Goal: Transaction & Acquisition: Subscribe to service/newsletter

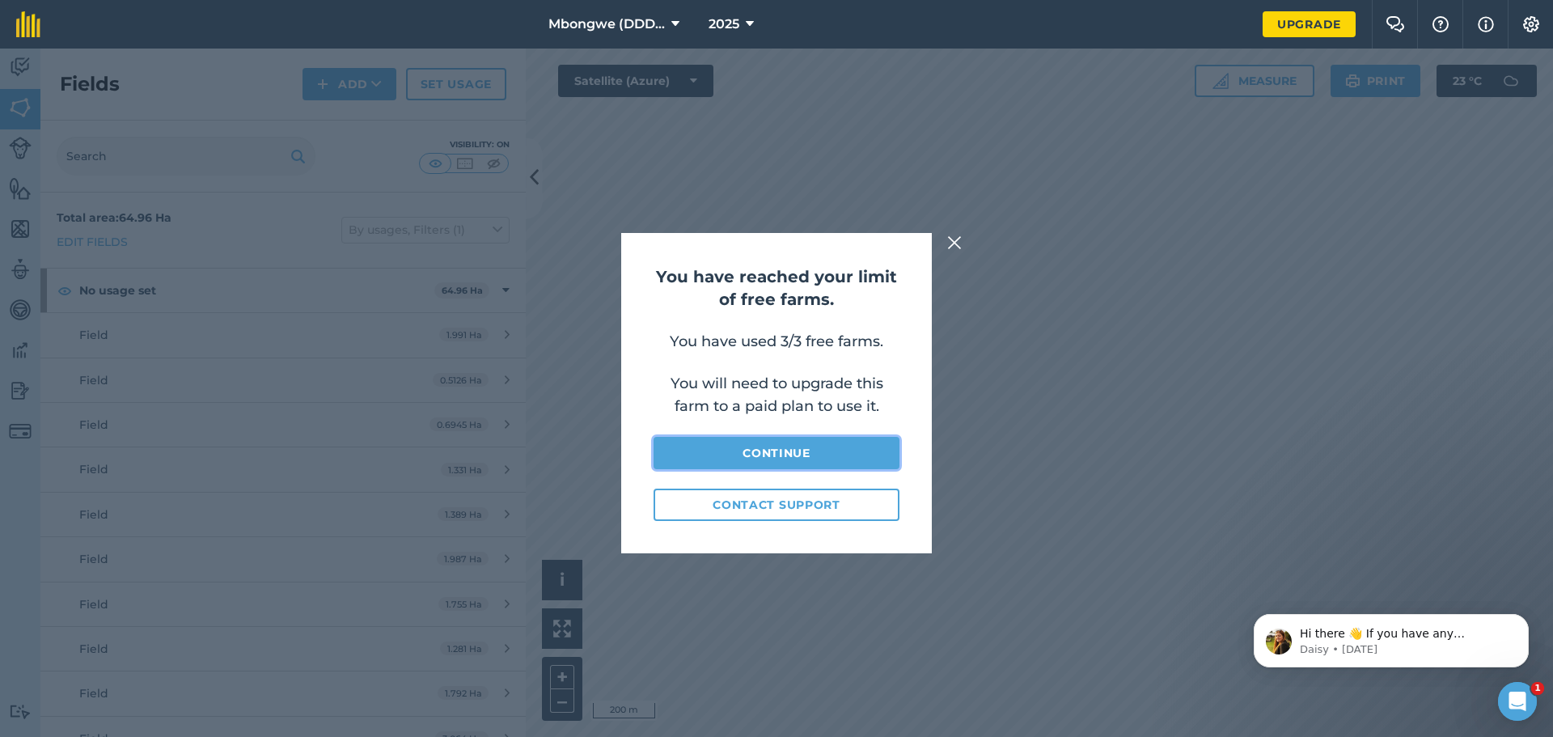
click at [723, 446] on link "Continue" at bounding box center [777, 453] width 246 height 32
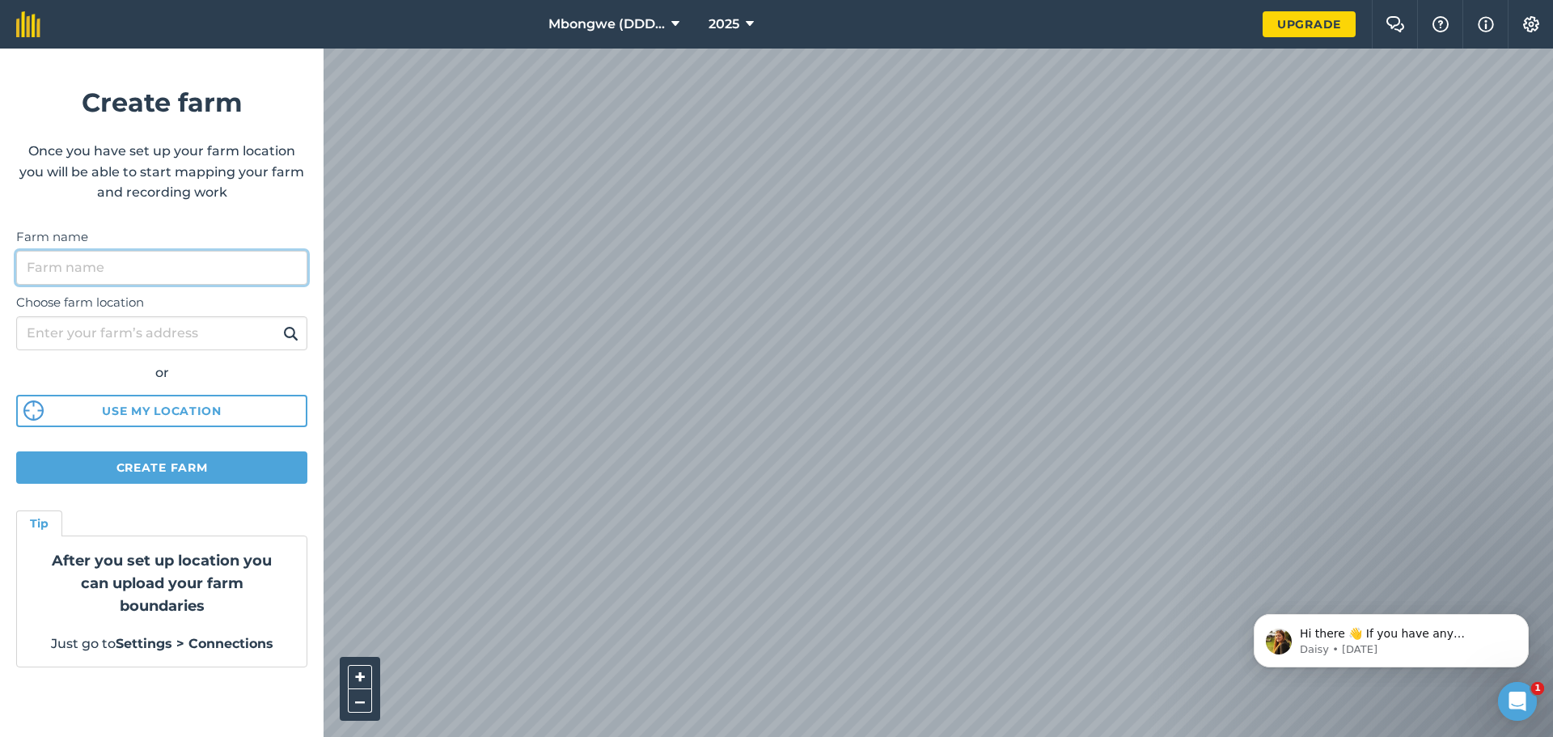
click at [66, 265] on input "Farm name" at bounding box center [161, 268] width 291 height 34
click at [55, 269] on input "Bungwantha" at bounding box center [161, 268] width 291 height 34
click at [104, 271] on input "Bugwantha" at bounding box center [161, 268] width 291 height 34
type input "Bugwantha (DDD Ventures)"
click at [146, 465] on button "Create farm" at bounding box center [161, 467] width 291 height 32
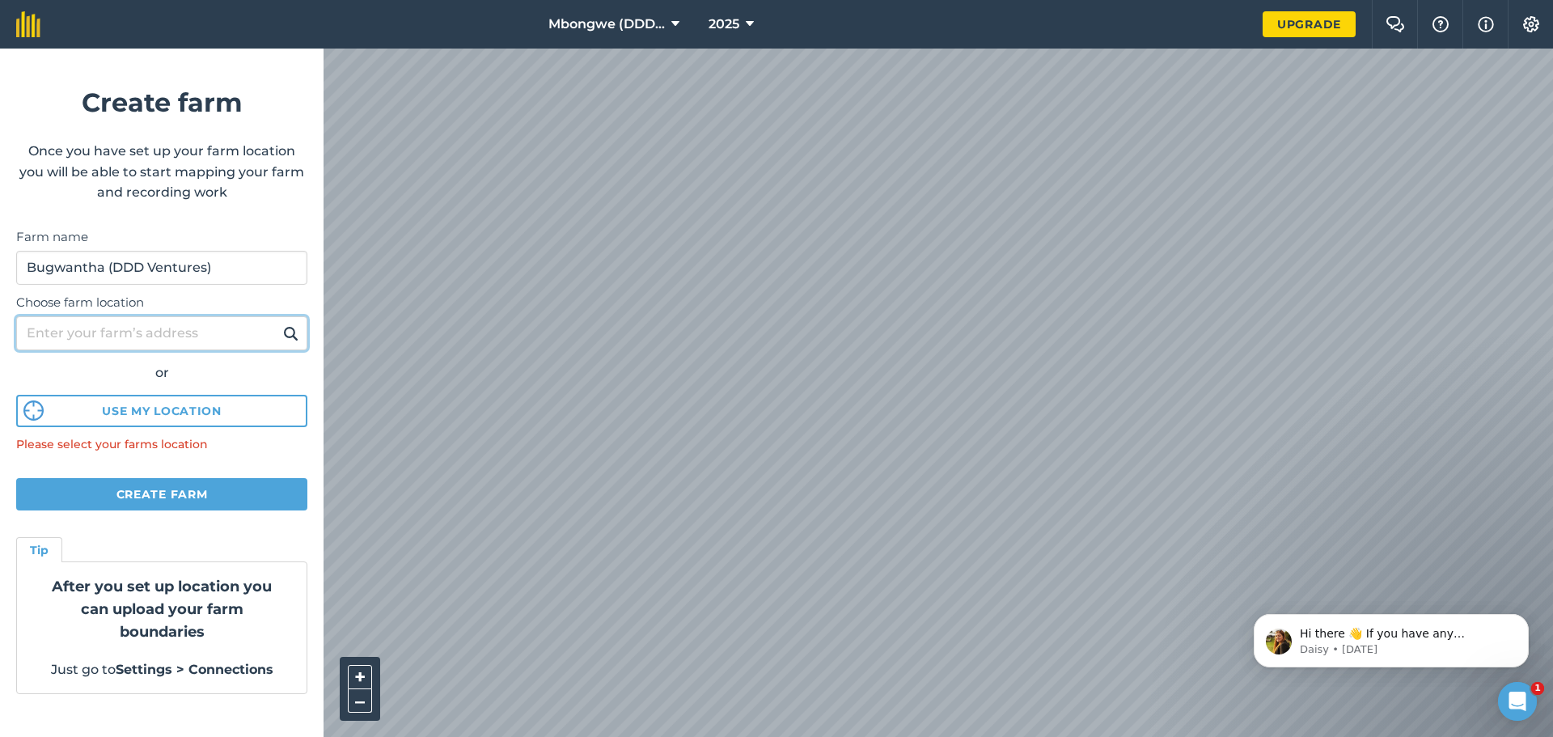
click at [130, 335] on input "Choose farm location" at bounding box center [161, 333] width 291 height 34
type input "Hibberdene"
click at [291, 336] on img at bounding box center [290, 333] width 15 height 19
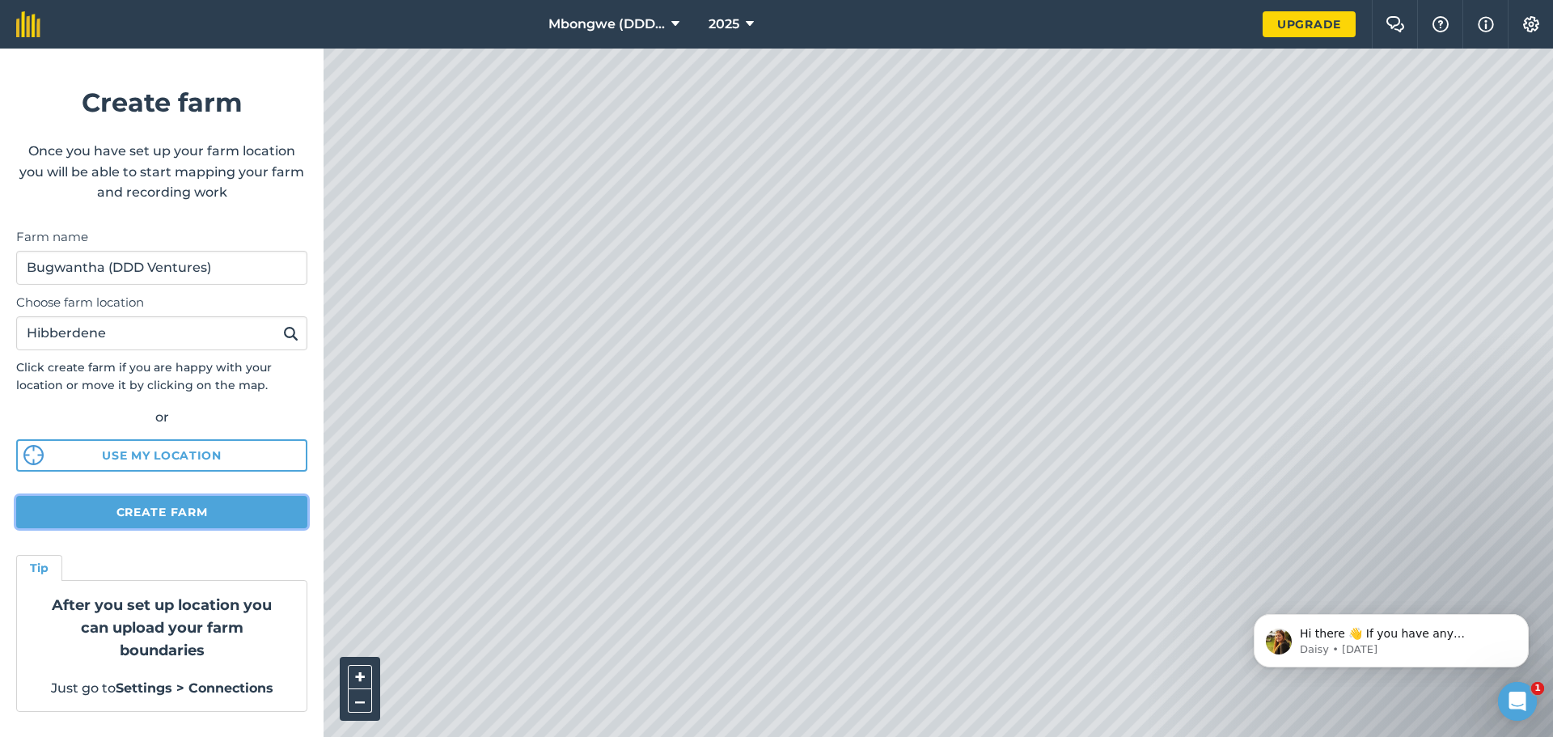
click at [167, 510] on button "Create farm" at bounding box center [161, 512] width 291 height 32
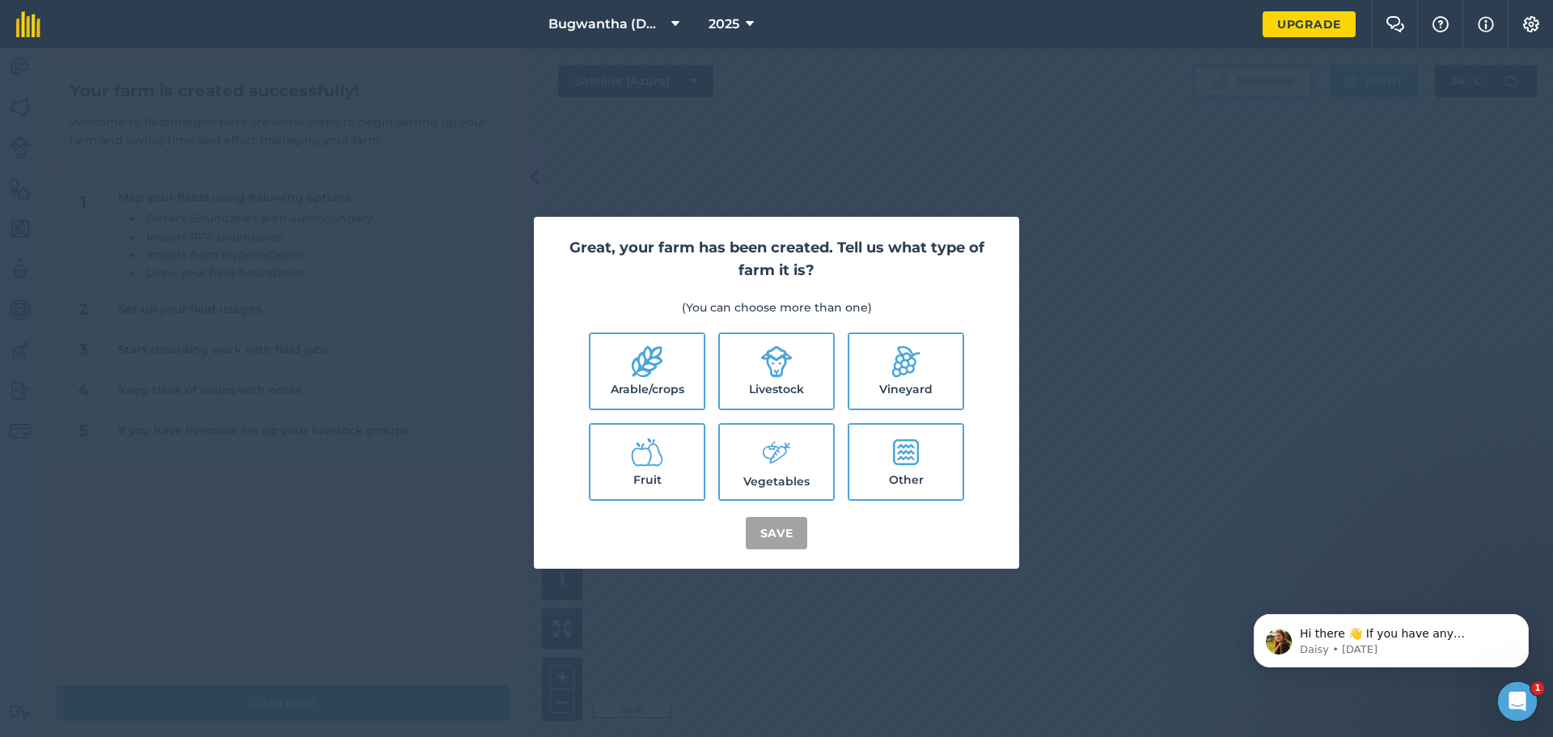
click at [641, 372] on icon at bounding box center [647, 361] width 32 height 32
checkbox input "true"
click at [789, 535] on button "Save" at bounding box center [777, 533] width 62 height 32
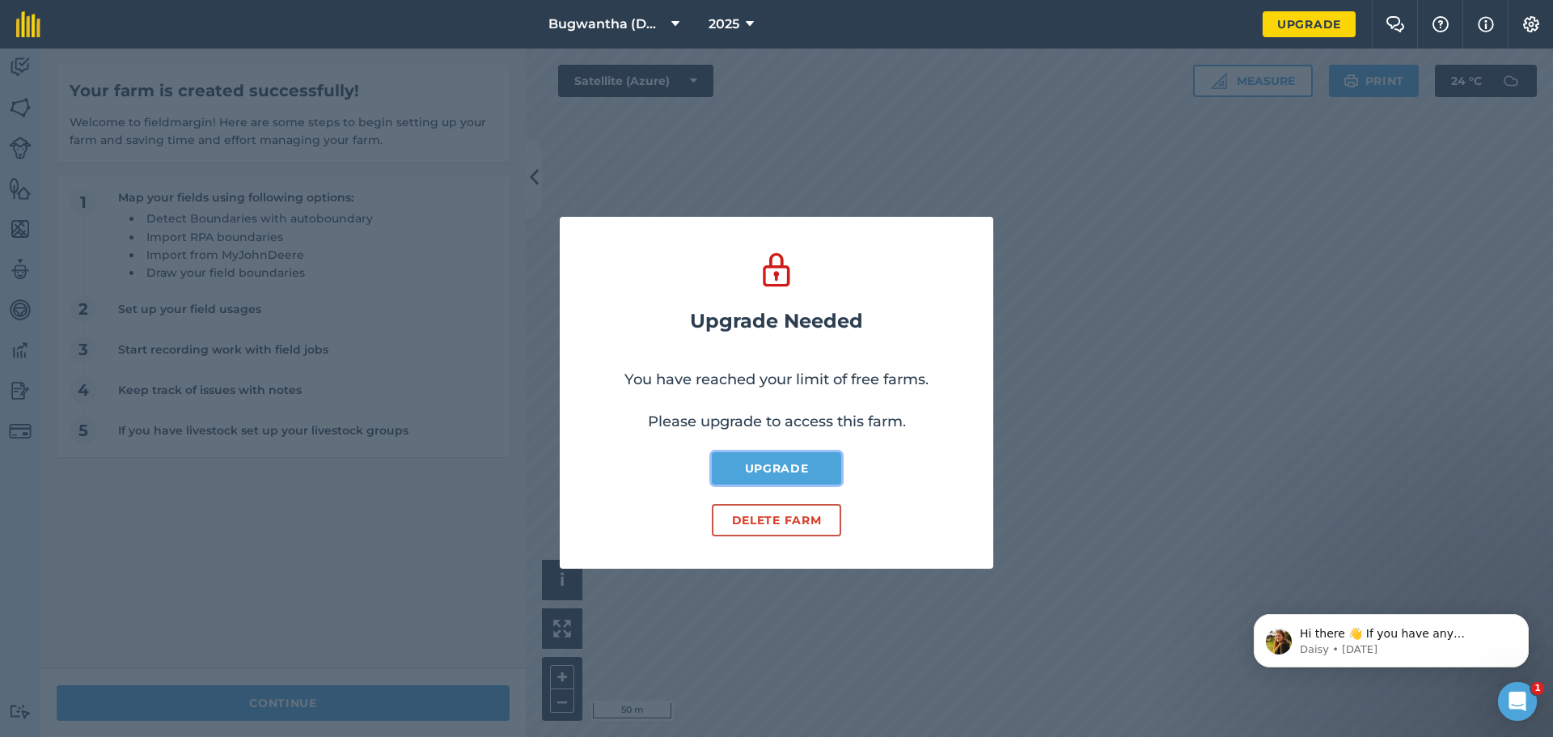
click at [772, 467] on link "Upgrade" at bounding box center [776, 468] width 129 height 32
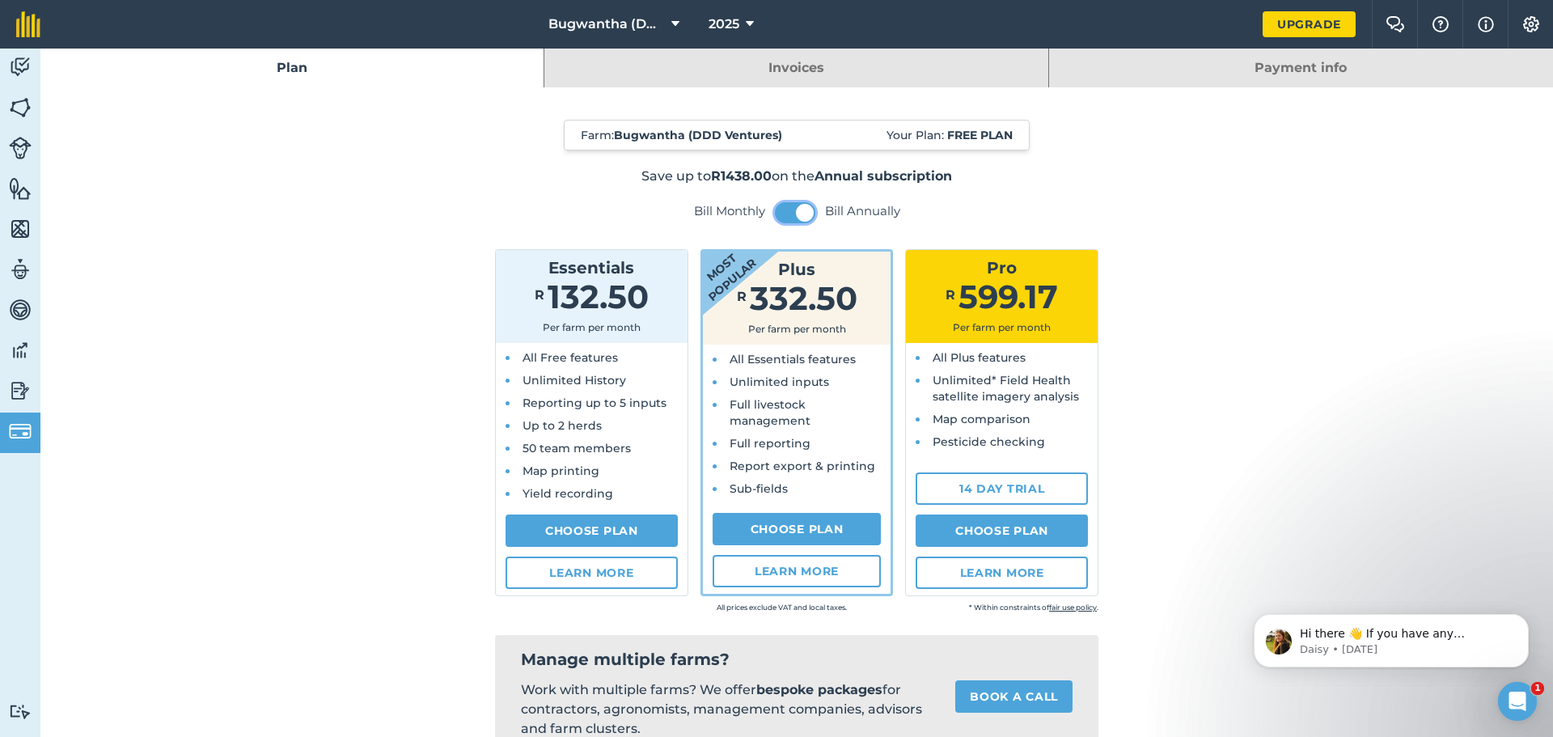
click at [779, 213] on button at bounding box center [795, 212] width 40 height 21
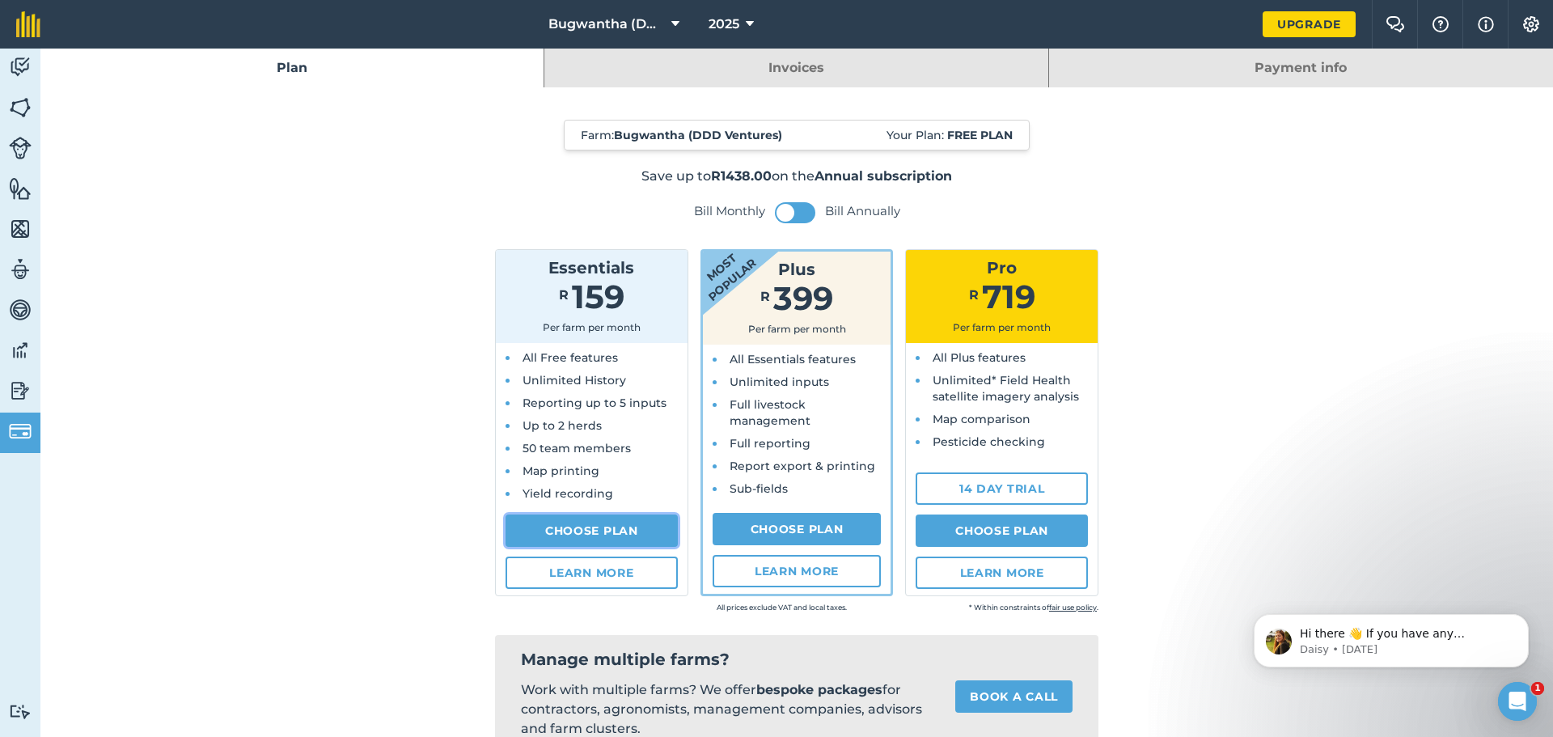
click at [598, 531] on link "Choose Plan" at bounding box center [592, 530] width 172 height 32
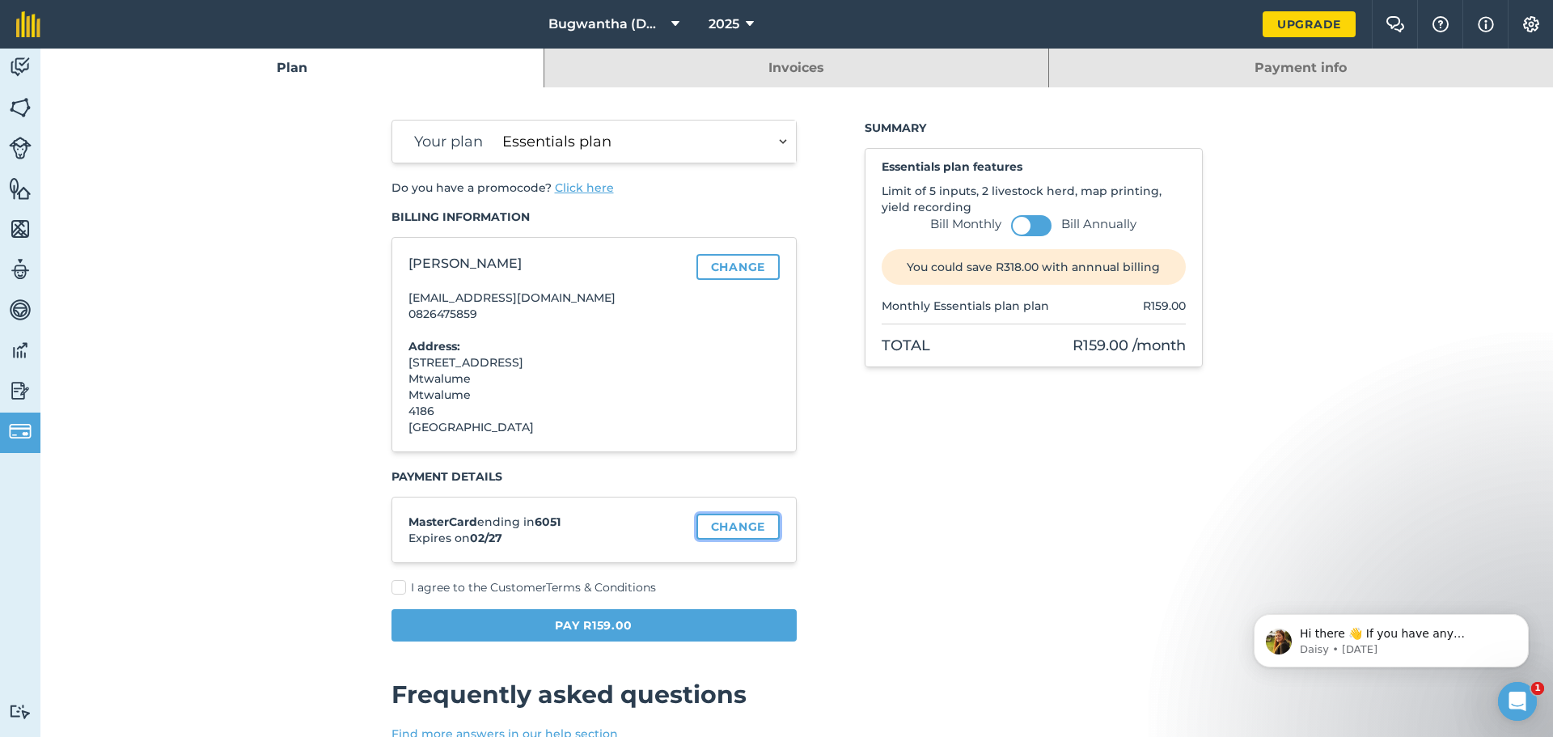
click at [742, 522] on link "Change" at bounding box center [737, 527] width 83 height 26
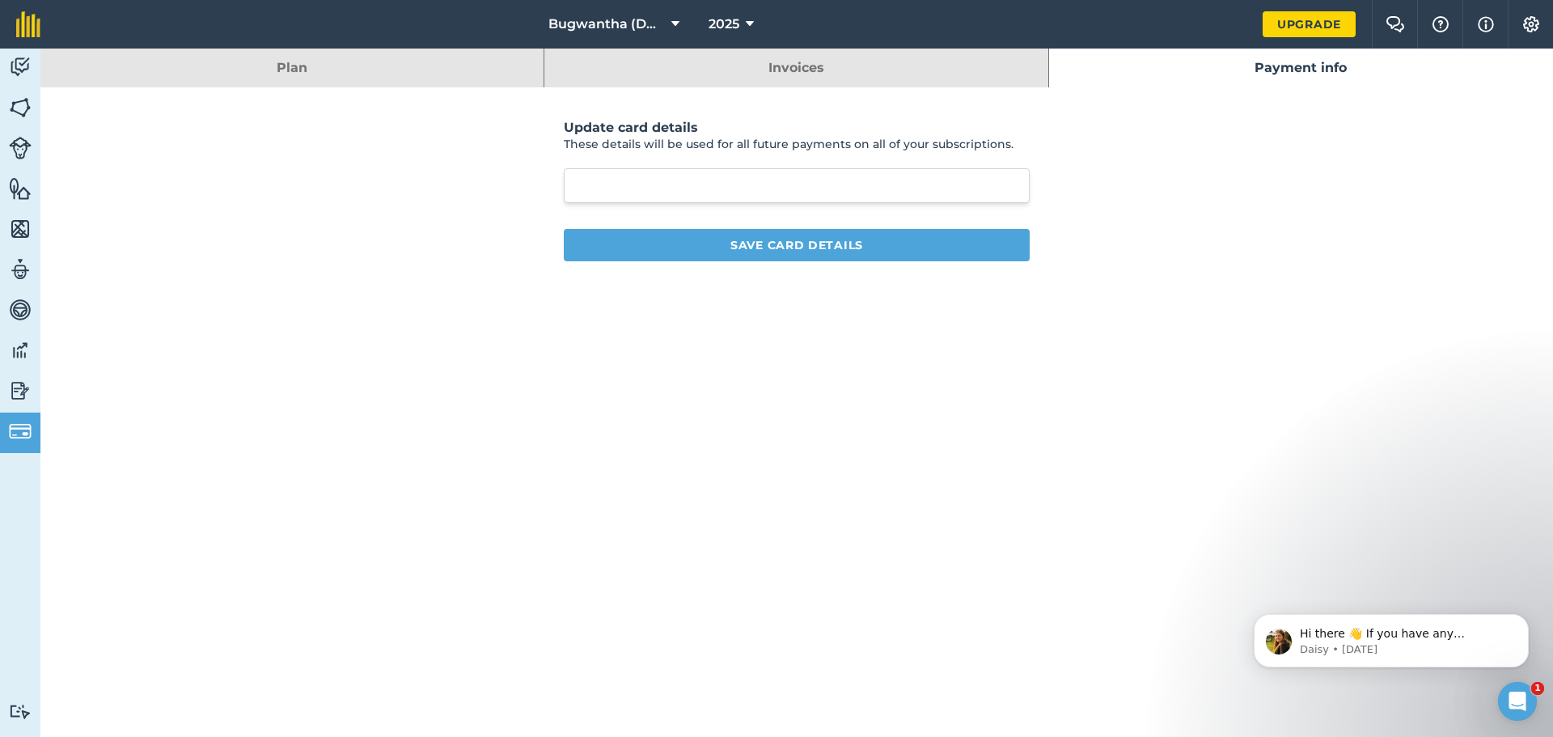
click at [725, 175] on div at bounding box center [797, 185] width 466 height 35
click at [802, 247] on button "Save card details" at bounding box center [797, 245] width 466 height 32
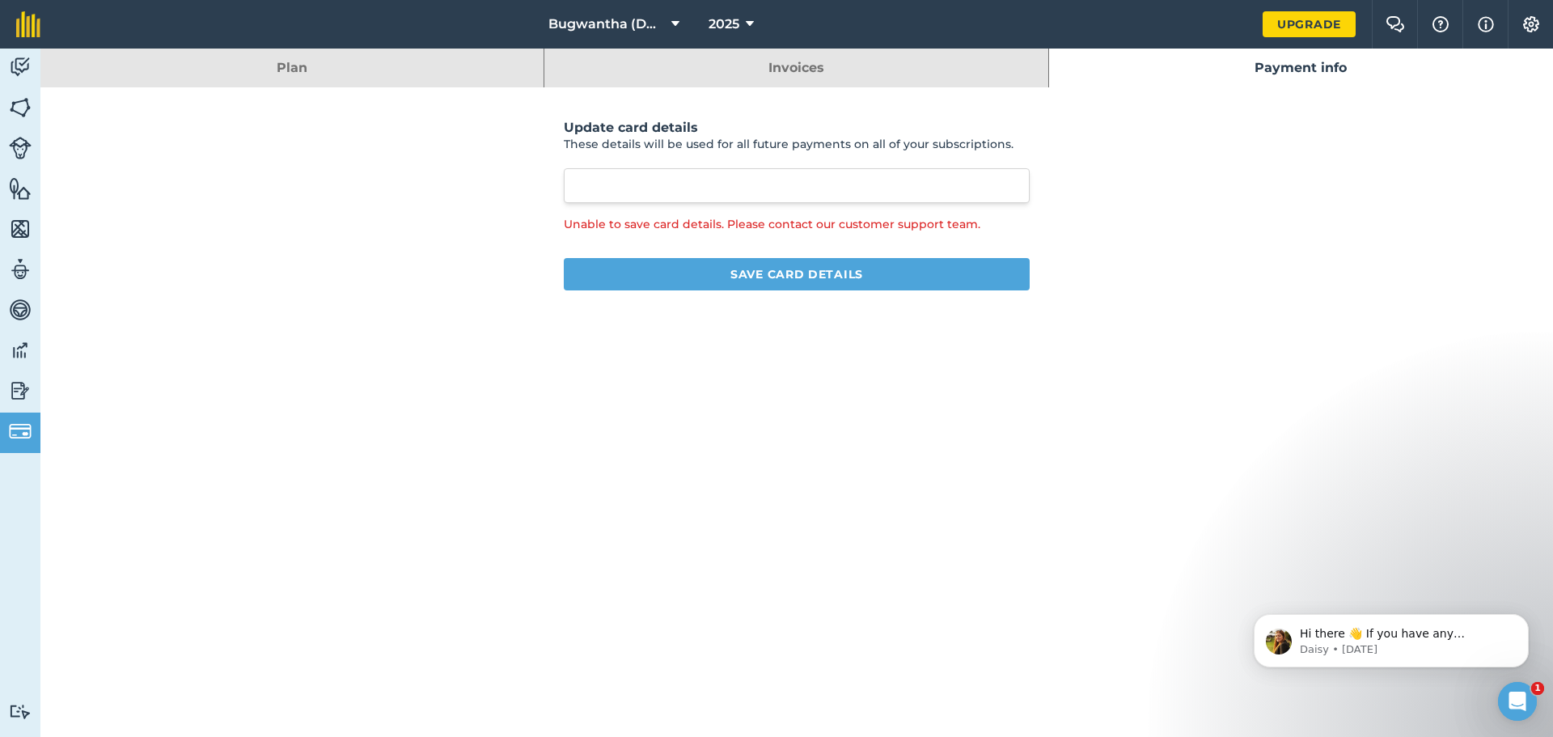
click at [1419, 261] on div "Update card details These details will be used for all future payments on all o…" at bounding box center [796, 208] width 1512 height 243
